Goal: Information Seeking & Learning: Learn about a topic

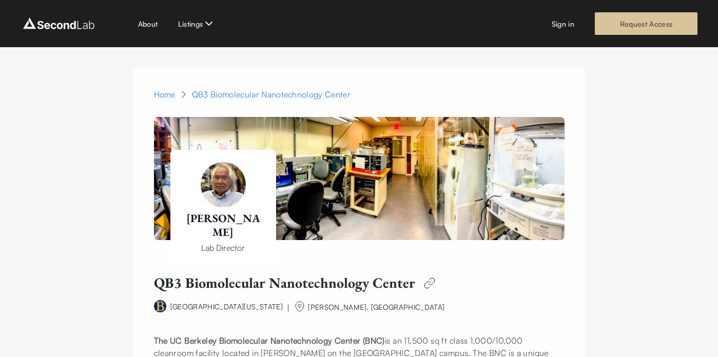
click at [602, 33] on link "Request Access" at bounding box center [646, 23] width 103 height 23
click at [202, 88] on link "Services" at bounding box center [196, 84] width 28 height 11
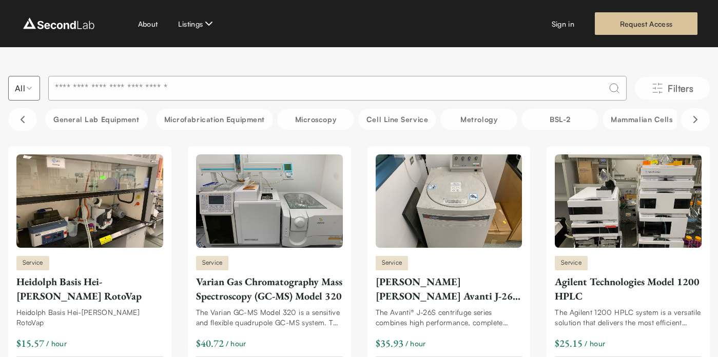
click at [123, 95] on input at bounding box center [337, 88] width 578 height 25
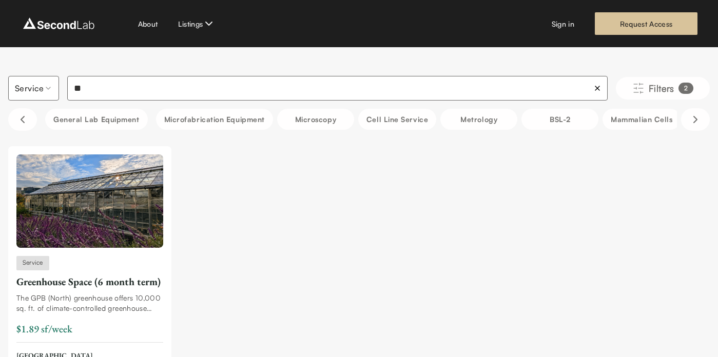
type input "*"
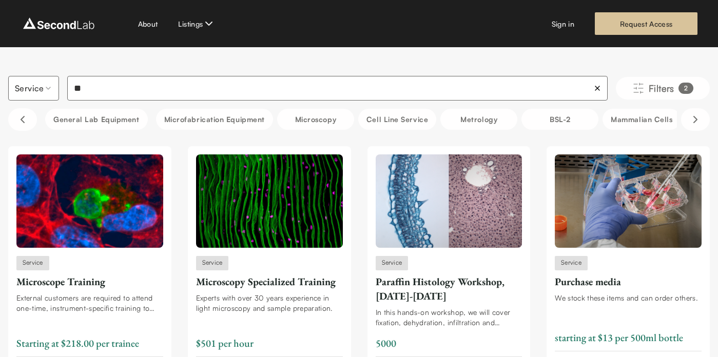
type input "*"
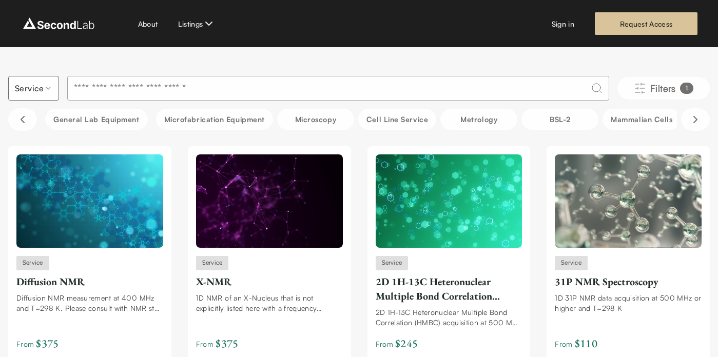
type input "*"
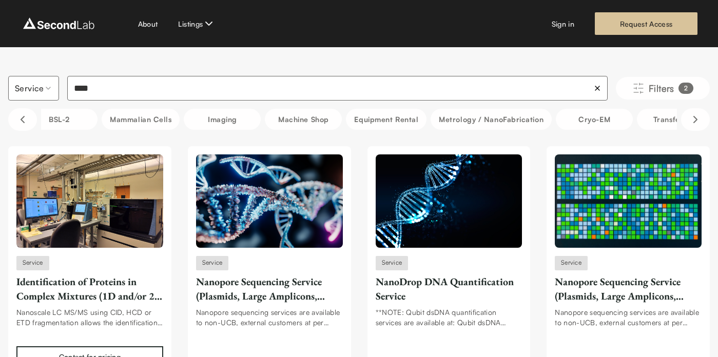
scroll to position [0, 503]
type input "****"
click at [325, 122] on button "Machine Shop" at bounding box center [300, 119] width 77 height 21
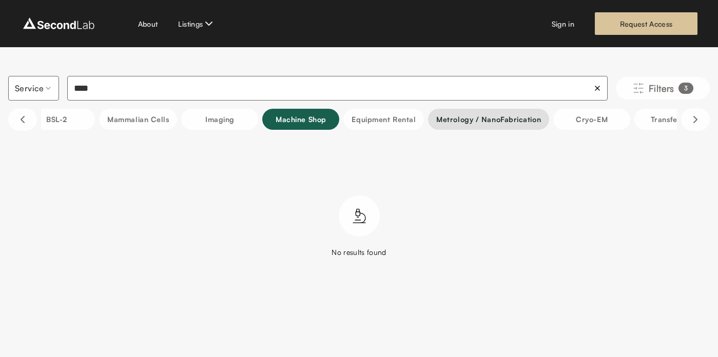
click at [516, 118] on button "Metrology / NanoFabrication" at bounding box center [488, 119] width 121 height 21
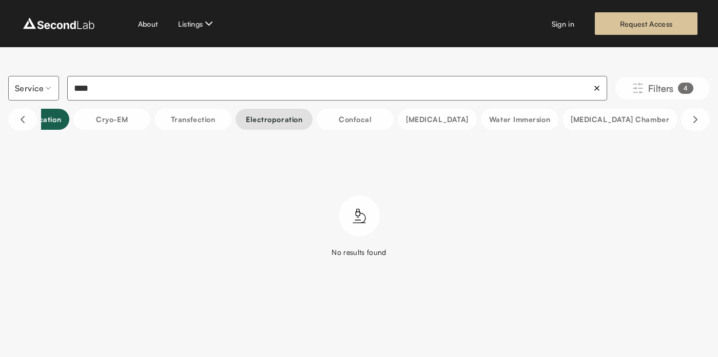
scroll to position [0, 987]
click at [308, 123] on button "Electroporation" at bounding box center [269, 119] width 77 height 21
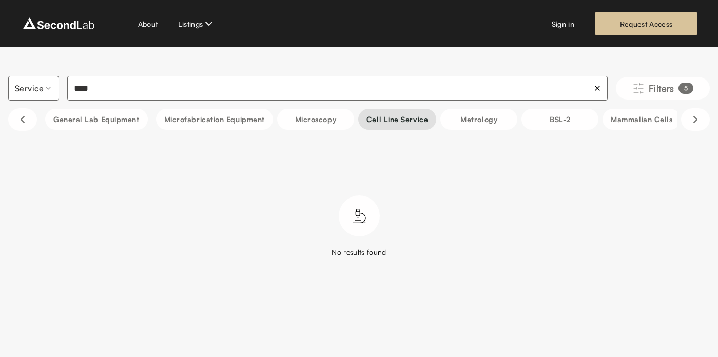
scroll to position [0, 0]
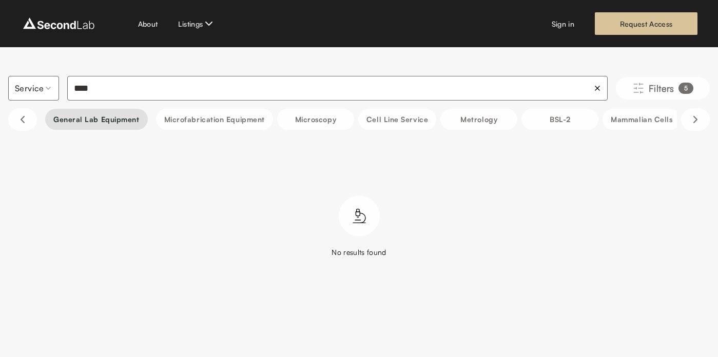
click at [128, 122] on button "General Lab equipment" at bounding box center [96, 119] width 103 height 21
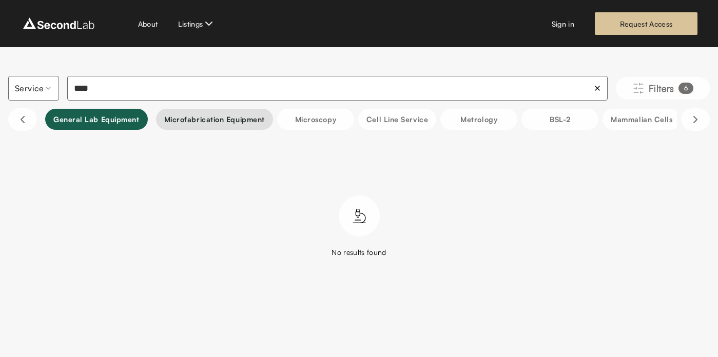
click at [208, 116] on button "Microfabrication Equipment" at bounding box center [214, 119] width 117 height 21
drag, startPoint x: 126, startPoint y: 91, endPoint x: 45, endPoint y: 90, distance: 80.5
click at [45, 90] on div "Service **** Filters 7" at bounding box center [358, 88] width 701 height 25
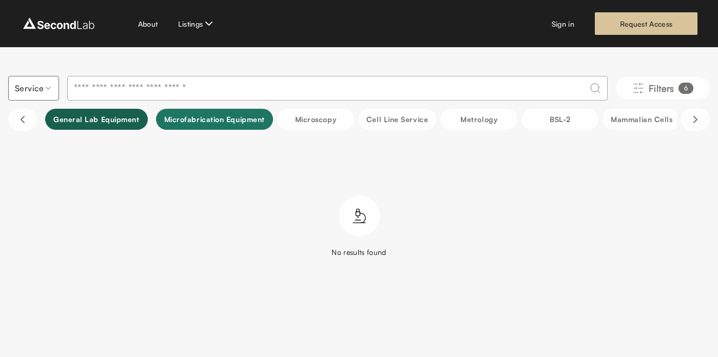
click at [206, 126] on button "Microfabrication Equipment" at bounding box center [214, 119] width 117 height 21
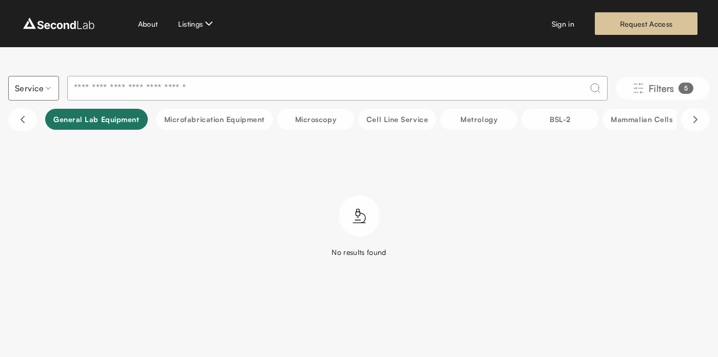
click at [111, 120] on button "General Lab equipment" at bounding box center [96, 119] width 103 height 21
click at [34, 87] on html "SKIP TO CONTENT About Listings Sign in Request Access Service Filters 4 General…" at bounding box center [359, 155] width 718 height 310
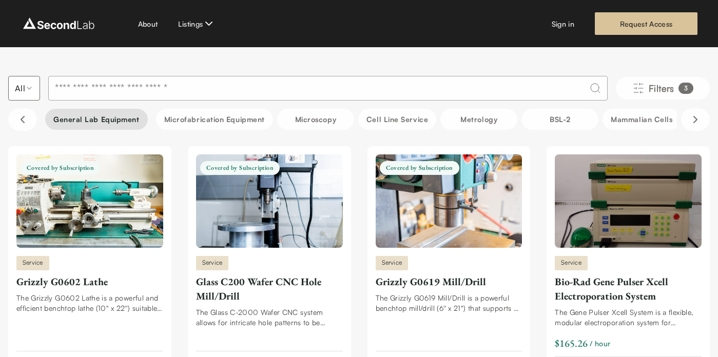
click at [89, 117] on button "General Lab equipment" at bounding box center [96, 119] width 103 height 21
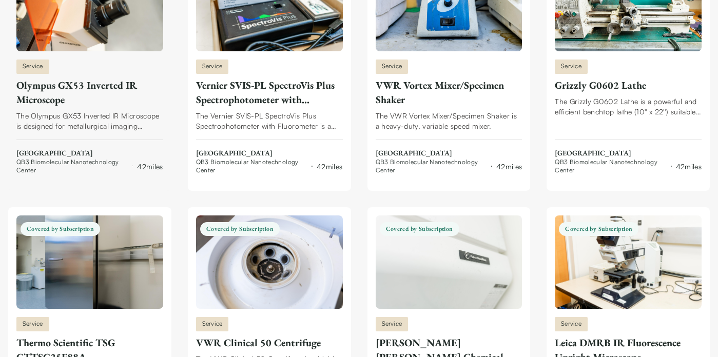
scroll to position [455, 0]
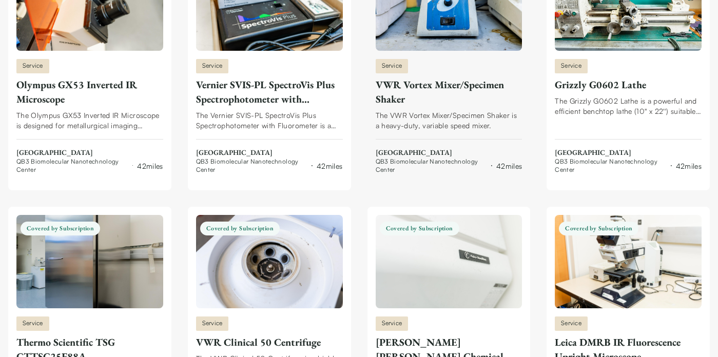
click at [397, 153] on span "[GEOGRAPHIC_DATA]" at bounding box center [448, 153] width 147 height 10
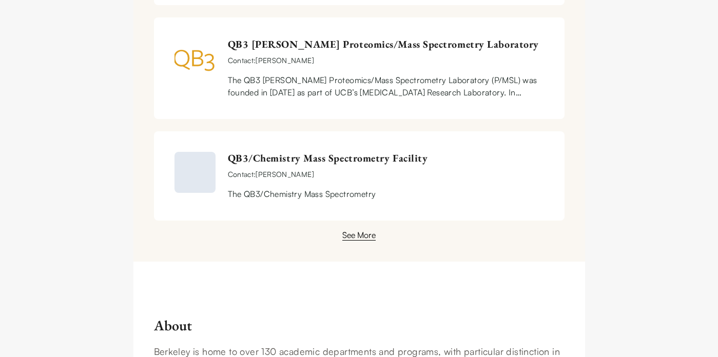
scroll to position [898, 0]
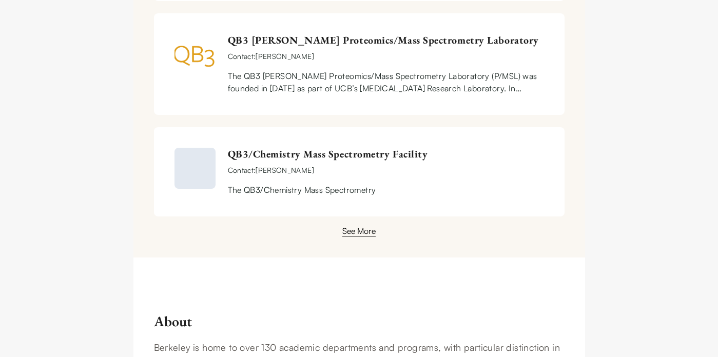
click at [364, 232] on div "See More" at bounding box center [358, 231] width 33 height 12
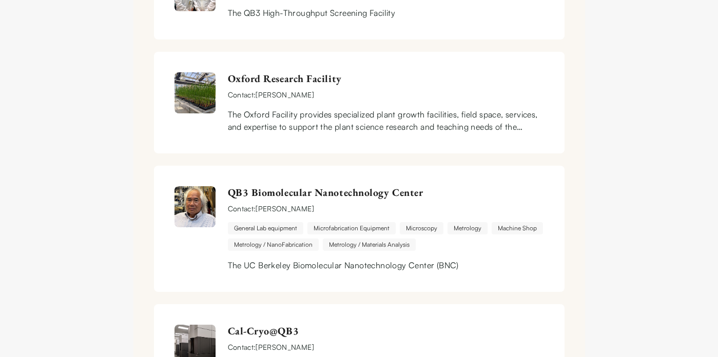
scroll to position [1293, 0]
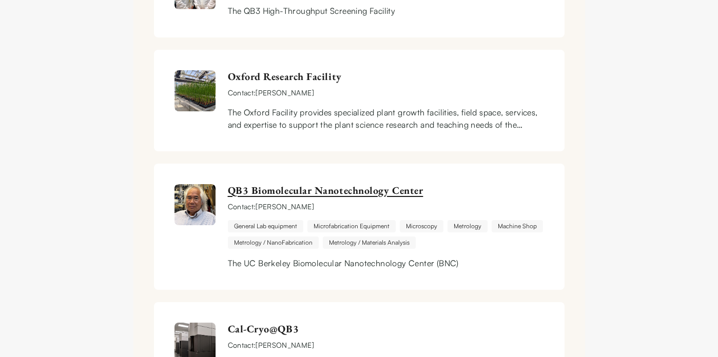
click at [352, 190] on link "QB3 Biomolecular Nanotechnology Center" at bounding box center [386, 190] width 316 height 13
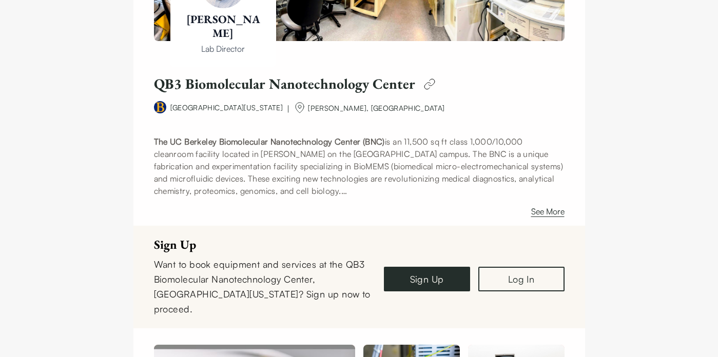
scroll to position [200, 0]
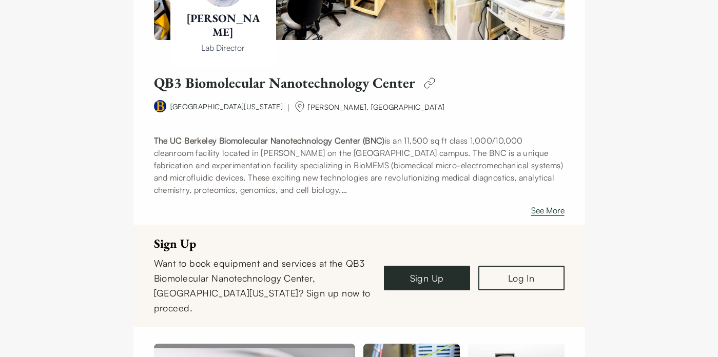
click at [541, 208] on button "See More" at bounding box center [547, 212] width 33 height 16
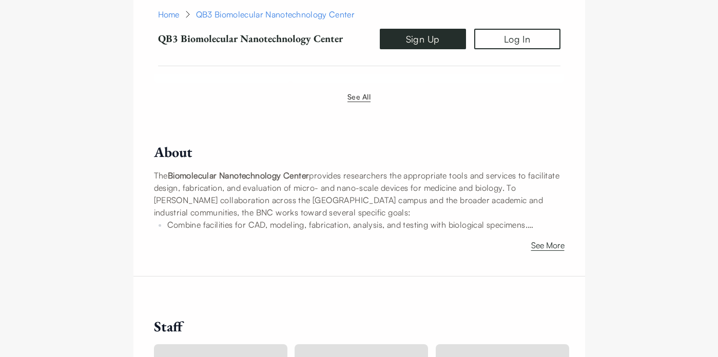
scroll to position [1537, 0]
click at [539, 239] on button "See More" at bounding box center [547, 247] width 33 height 16
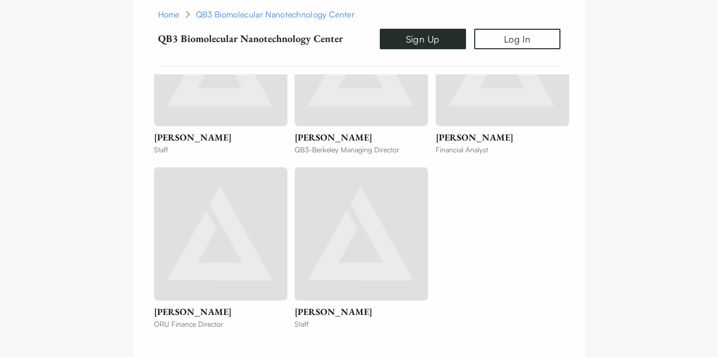
scroll to position [2009, 0]
click at [326, 128] on h3 "[PERSON_NAME]" at bounding box center [332, 135] width 77 height 14
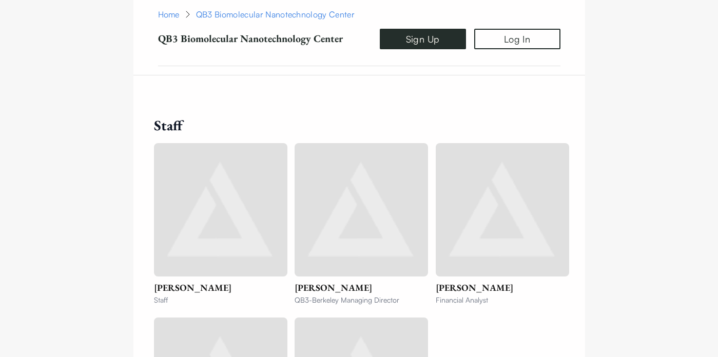
scroll to position [1802, 0]
